Goal: Find contact information: Find contact information

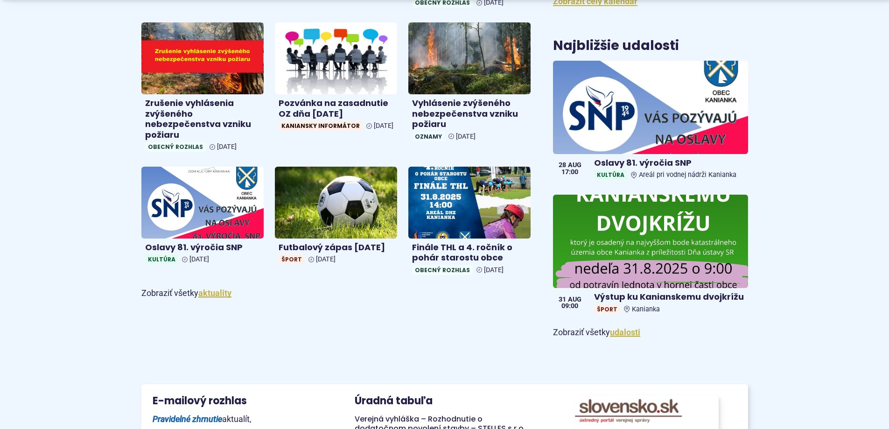
scroll to position [513, 0]
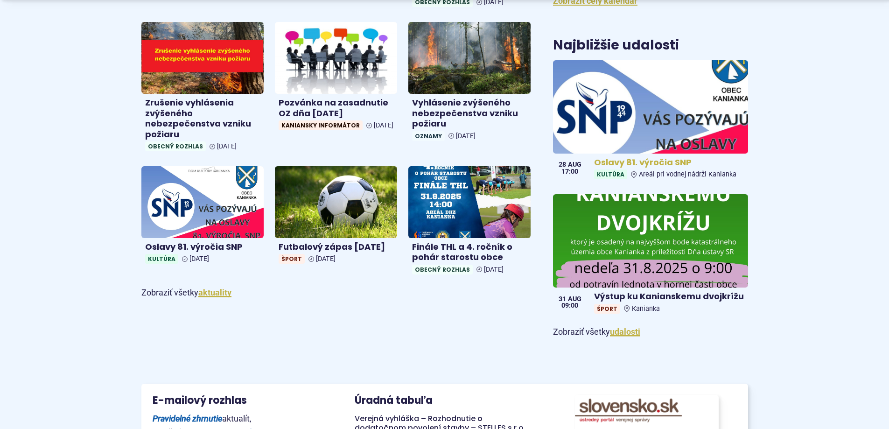
click at [678, 120] on img at bounding box center [651, 106] width 224 height 107
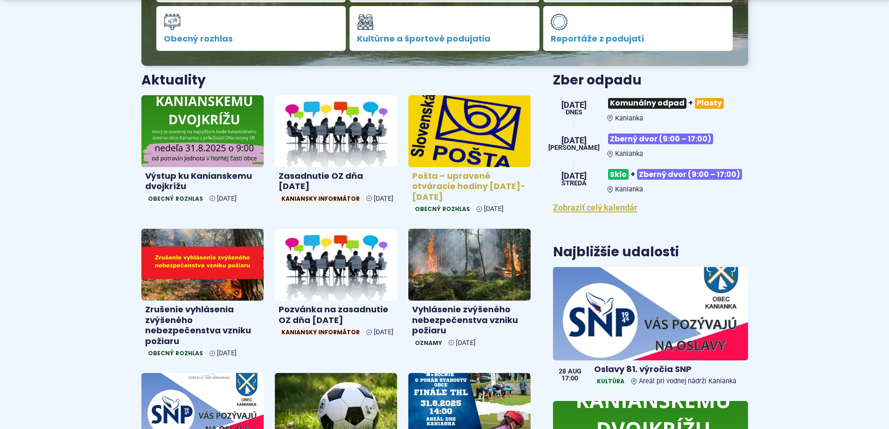
scroll to position [327, 0]
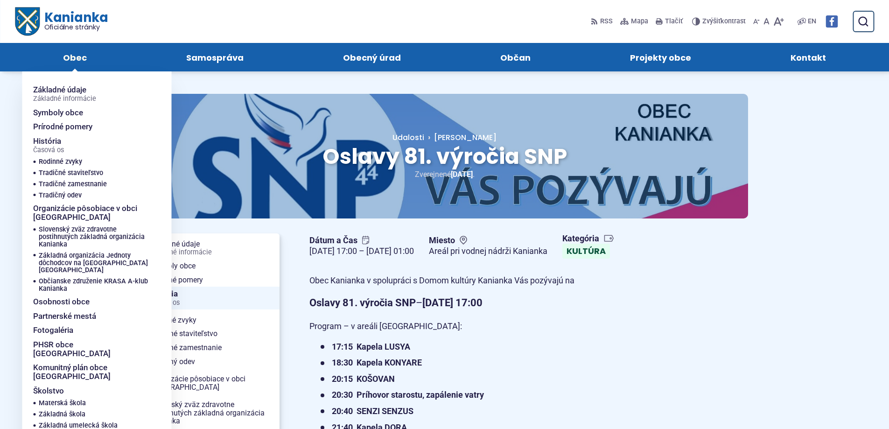
click at [80, 57] on span "Obec" at bounding box center [75, 57] width 24 height 28
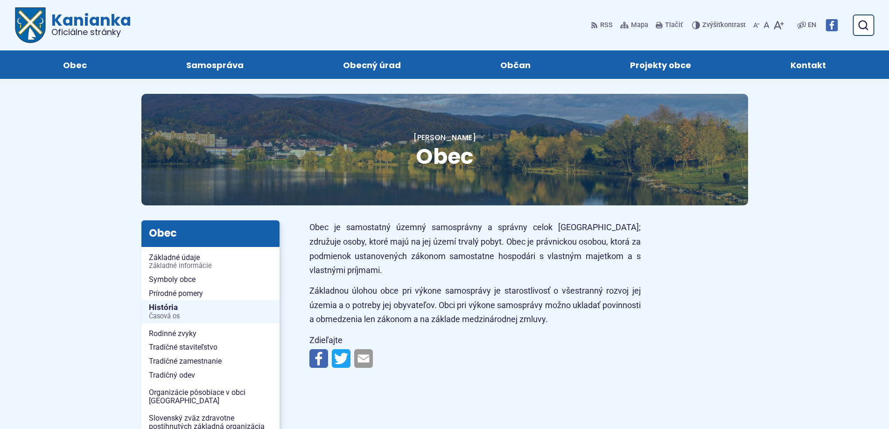
click at [809, 65] on span "Kontakt" at bounding box center [808, 64] width 35 height 28
